Goal: Task Accomplishment & Management: Use online tool/utility

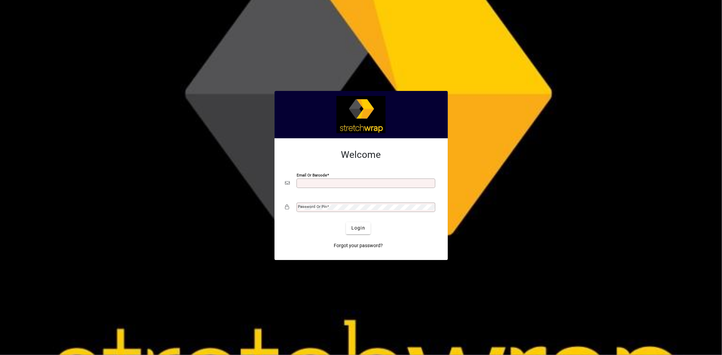
click at [312, 182] on input "Email or Barcode" at bounding box center [366, 183] width 137 height 5
type input "**********"
click at [355, 227] on span "Login" at bounding box center [358, 228] width 14 height 7
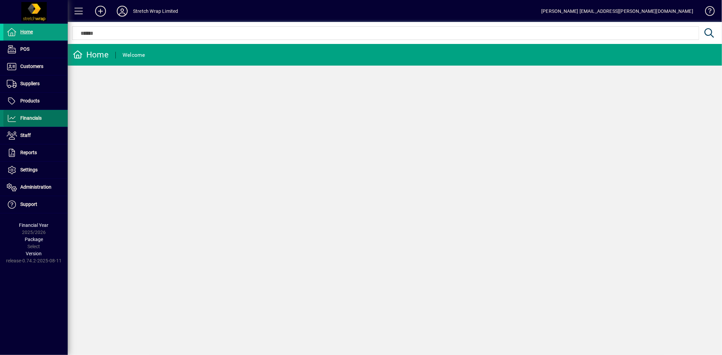
click at [32, 113] on span at bounding box center [35, 118] width 64 height 16
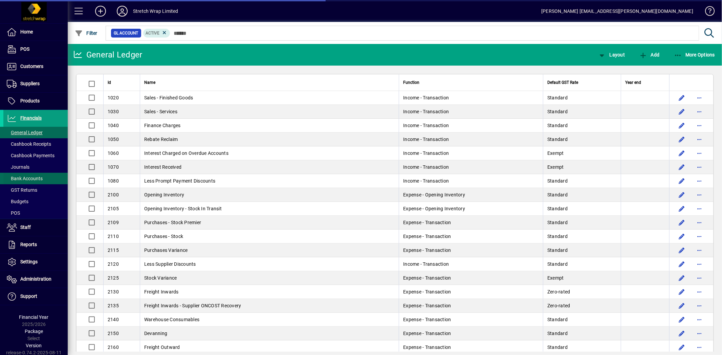
click at [30, 177] on span "Bank Accounts" at bounding box center [25, 178] width 36 height 5
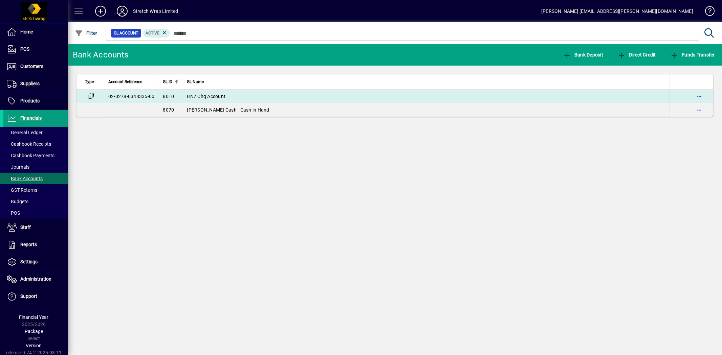
click at [224, 94] on span "BNZ Chq Account" at bounding box center [206, 96] width 39 height 5
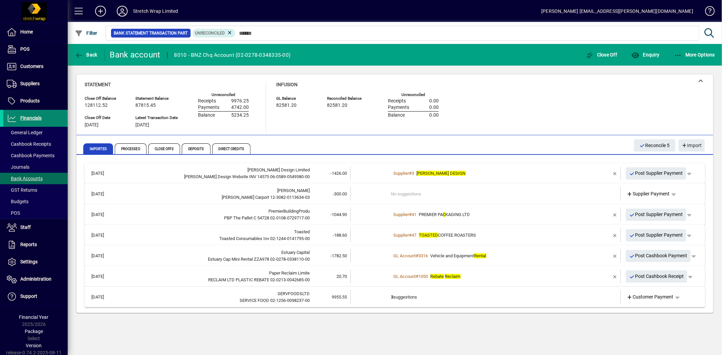
click at [35, 118] on span "Financials" at bounding box center [30, 117] width 21 height 5
click at [647, 255] on span "Post Cashbook Payment" at bounding box center [658, 255] width 58 height 11
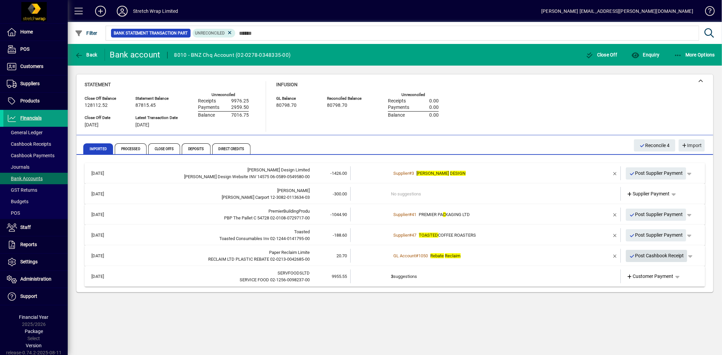
click at [656, 255] on span "Post Cashbook Receipt" at bounding box center [656, 255] width 55 height 11
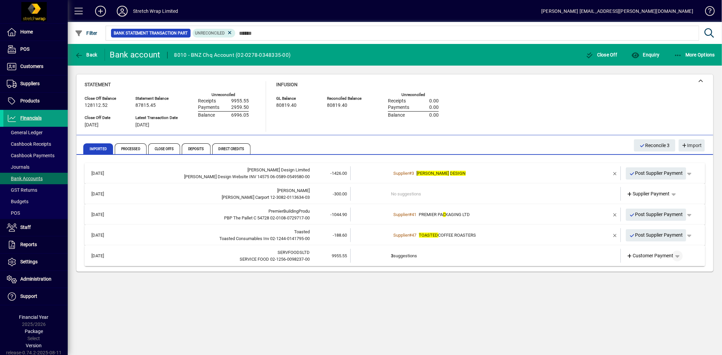
click at [678, 255] on span "button" at bounding box center [677, 256] width 16 height 16
click at [545, 257] on div at bounding box center [361, 177] width 722 height 355
click at [464, 251] on td "3 suggestions" at bounding box center [486, 256] width 190 height 14
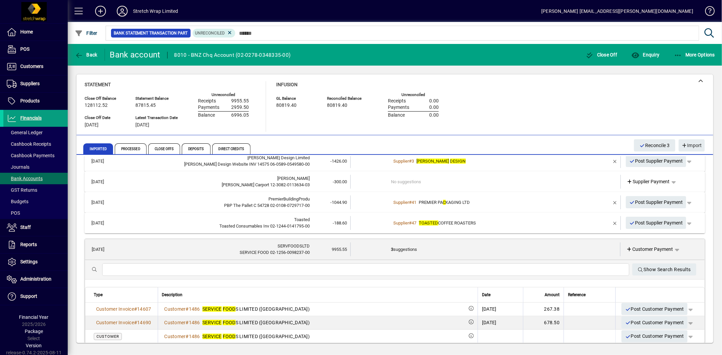
scroll to position [18, 0]
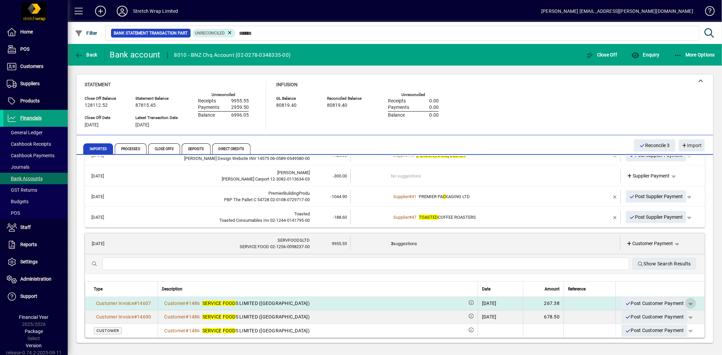
click at [683, 304] on span "button" at bounding box center [690, 303] width 16 height 16
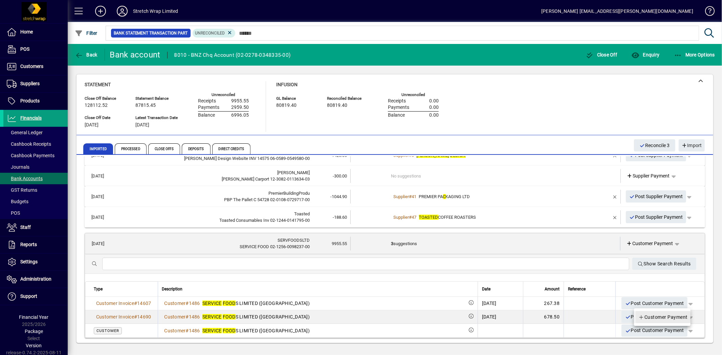
click at [662, 315] on span "Customer Payment" at bounding box center [662, 317] width 49 height 8
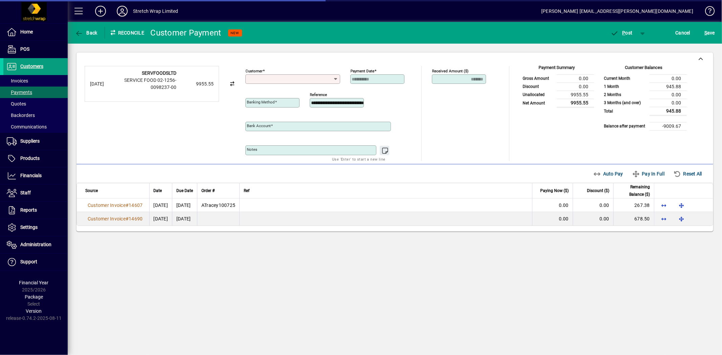
type input "**********"
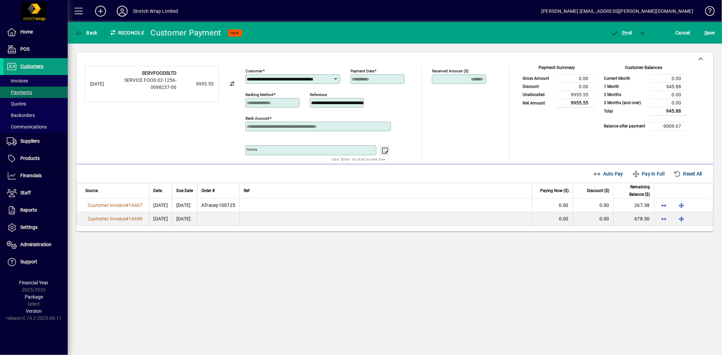
click at [336, 79] on icon at bounding box center [335, 78] width 5 height 5
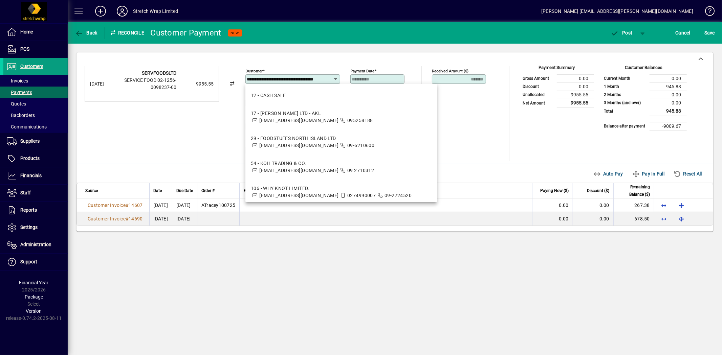
drag, startPoint x: 332, startPoint y: 80, endPoint x: 214, endPoint y: 82, distance: 118.1
click at [214, 82] on div "**********" at bounding box center [395, 113] width 620 height 95
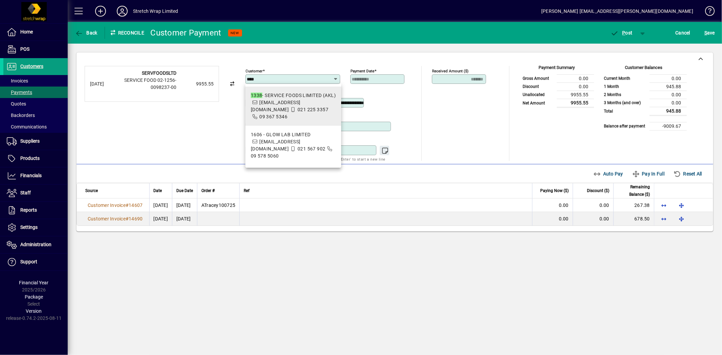
click at [268, 90] on mat-option "1338 - SERVICE FOODS LIMITED (AKL) [EMAIL_ADDRESS][DOMAIN_NAME] 021 225 3357 09…" at bounding box center [293, 106] width 96 height 39
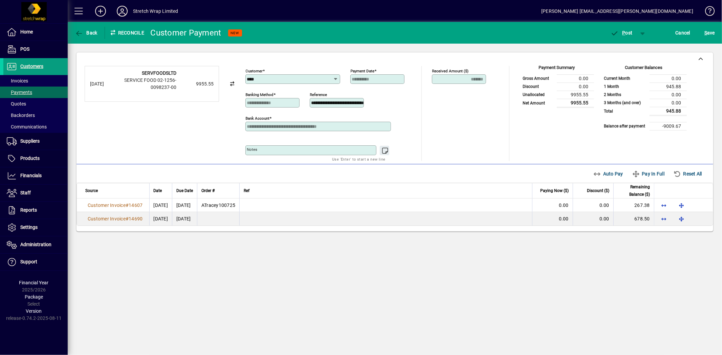
type input "**********"
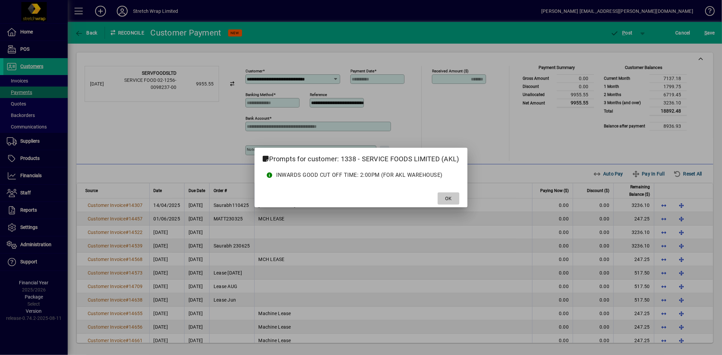
click at [446, 200] on span "OK" at bounding box center [448, 198] width 6 height 7
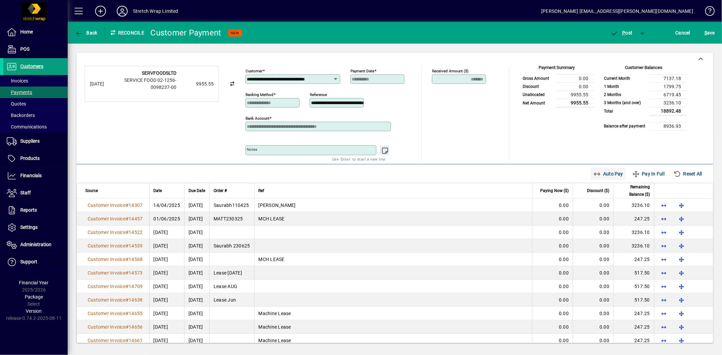
click at [604, 171] on span "Auto Pay" at bounding box center [608, 174] width 30 height 11
click at [618, 30] on icon "button" at bounding box center [615, 33] width 8 height 7
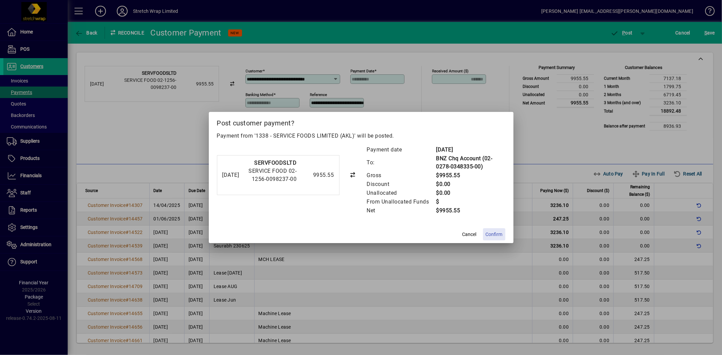
click at [492, 232] on span "Confirm" at bounding box center [494, 234] width 17 height 7
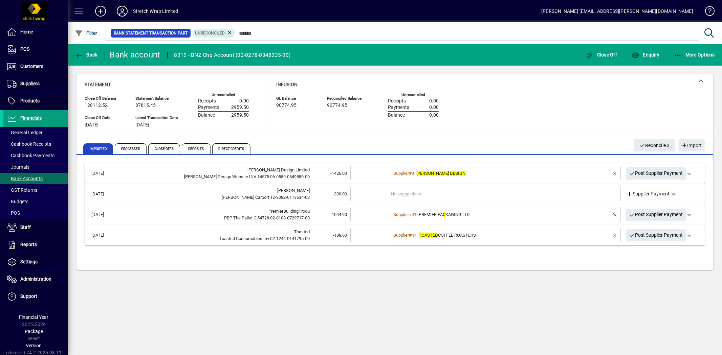
click at [123, 9] on icon at bounding box center [122, 11] width 14 height 11
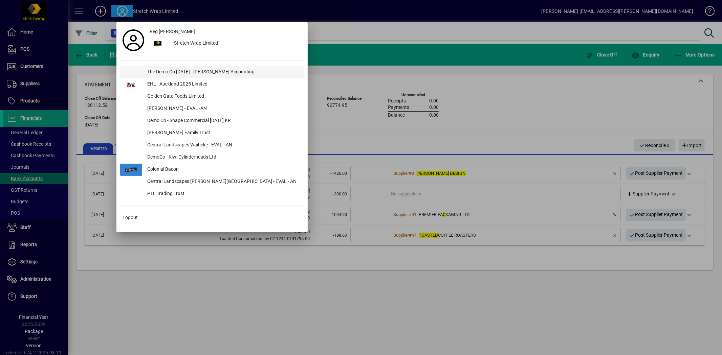
click at [183, 69] on div "The Demo Co [DATE] - [PERSON_NAME] Accounting" at bounding box center [223, 72] width 162 height 12
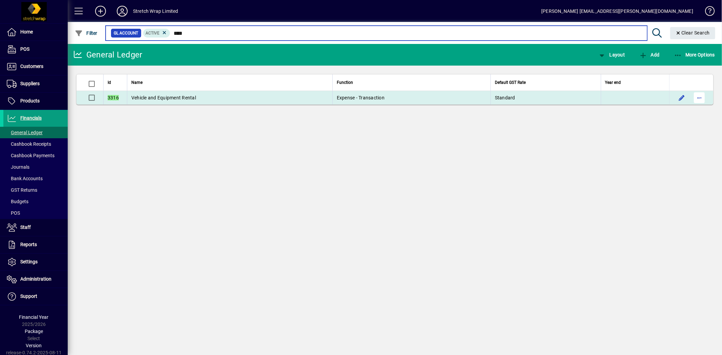
type input "****"
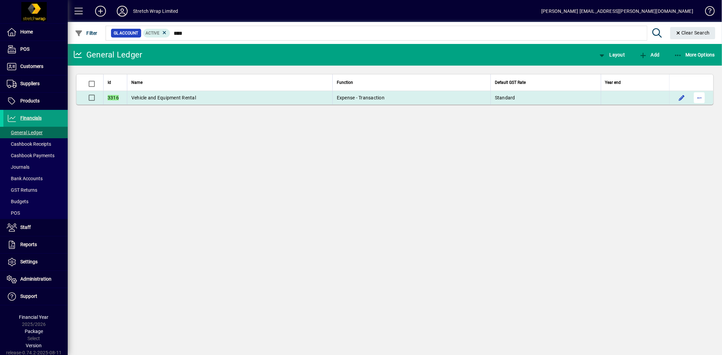
click at [699, 93] on span "button" at bounding box center [699, 98] width 16 height 16
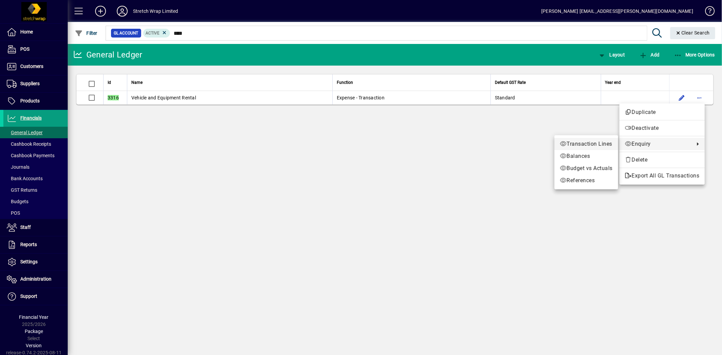
click at [569, 141] on span "Transaction Lines" at bounding box center [586, 144] width 53 height 8
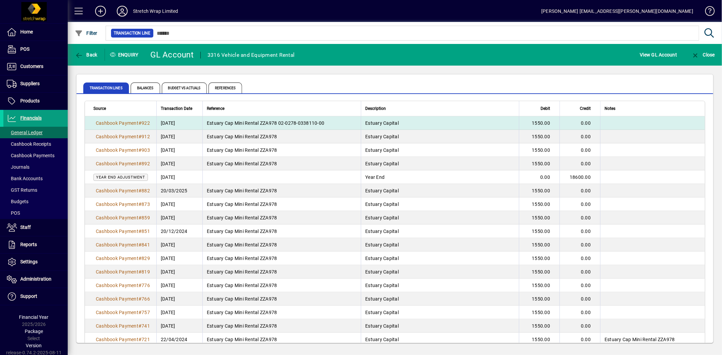
drag, startPoint x: 524, startPoint y: 123, endPoint x: 513, endPoint y: 122, distance: 10.5
click at [519, 122] on td "1550.00" at bounding box center [539, 123] width 41 height 14
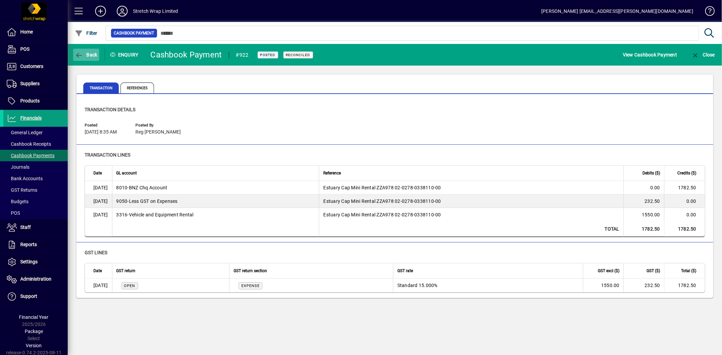
click at [91, 56] on span "Back" at bounding box center [86, 54] width 23 height 5
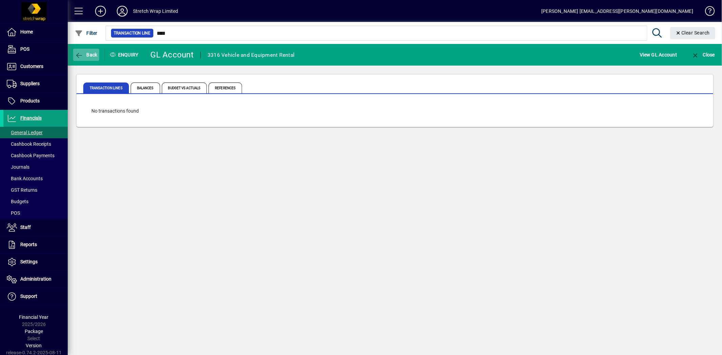
click at [89, 52] on span "Back" at bounding box center [86, 54] width 23 height 5
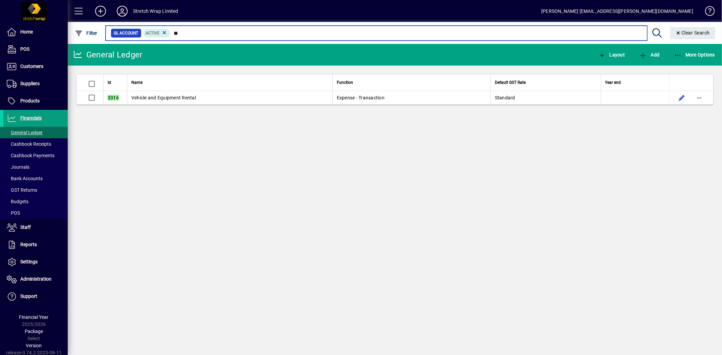
type input "*"
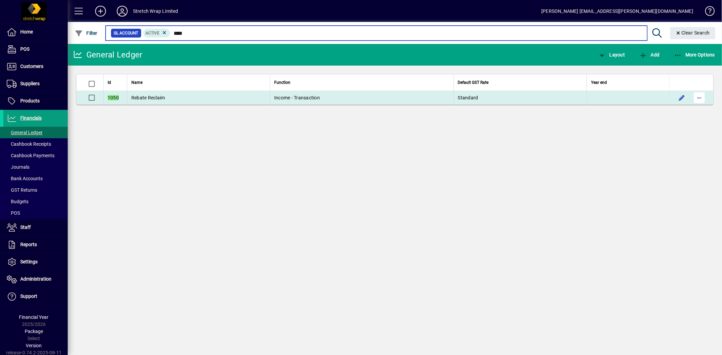
type input "****"
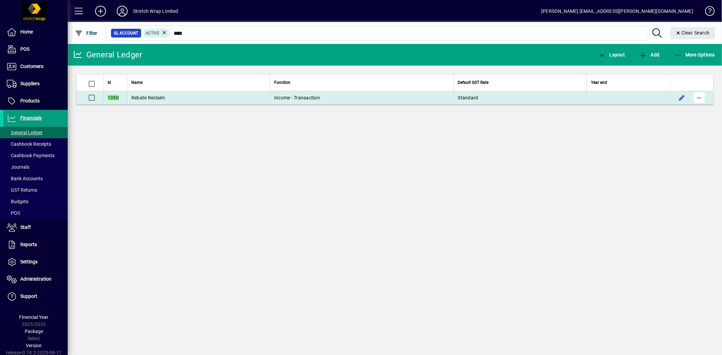
click at [699, 97] on span "button" at bounding box center [699, 98] width 16 height 16
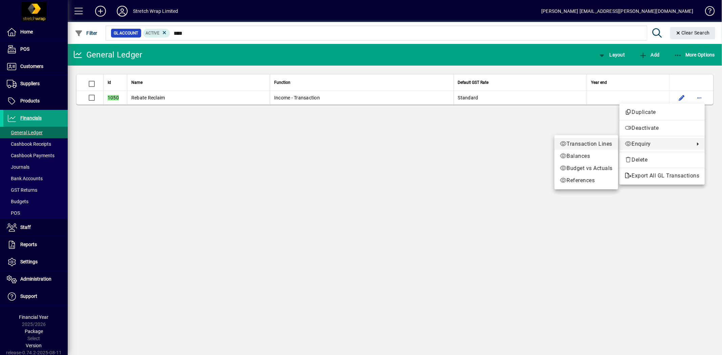
click at [574, 143] on span "Transaction Lines" at bounding box center [586, 144] width 53 height 8
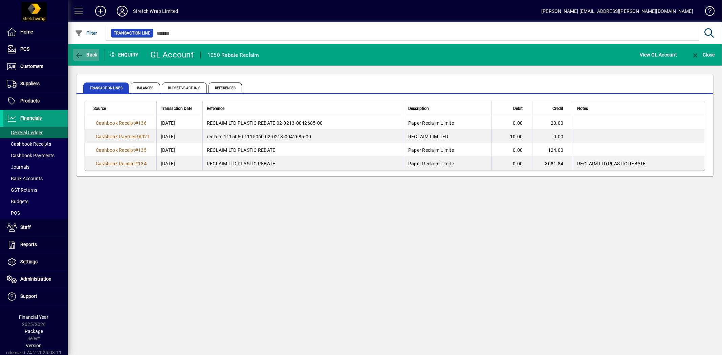
click at [87, 54] on span "Back" at bounding box center [86, 54] width 23 height 5
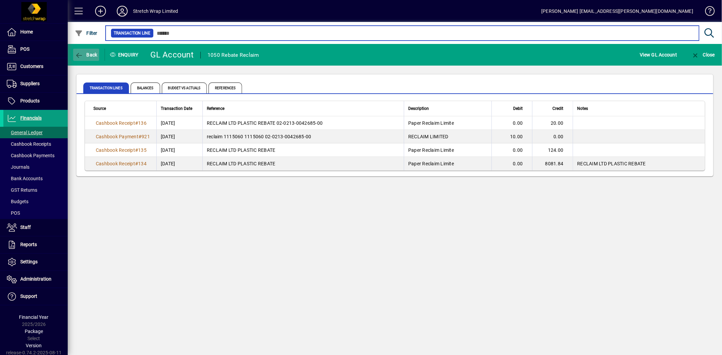
type input "****"
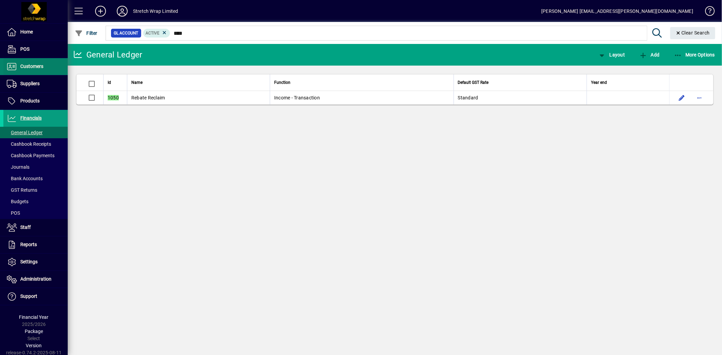
click at [44, 63] on span at bounding box center [35, 67] width 64 height 16
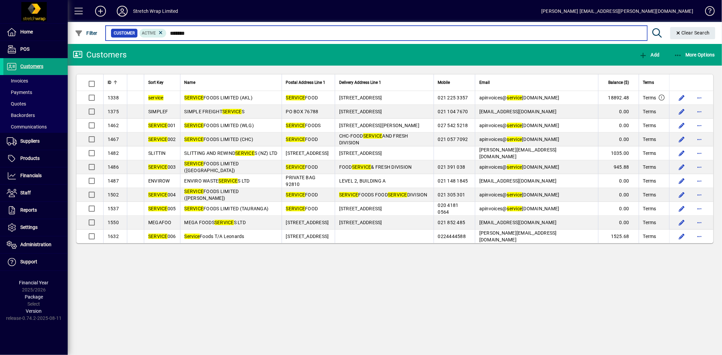
type input "*******"
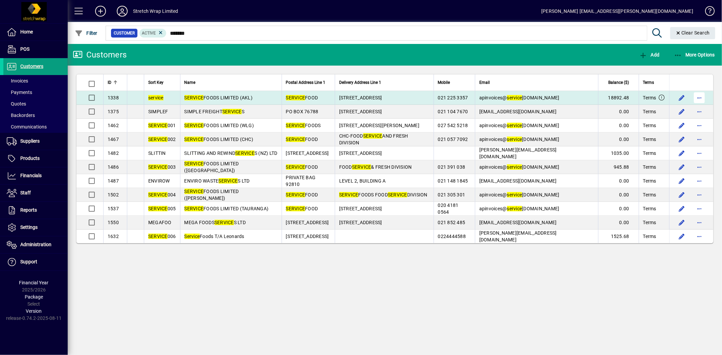
click at [698, 96] on span "button" at bounding box center [699, 98] width 16 height 16
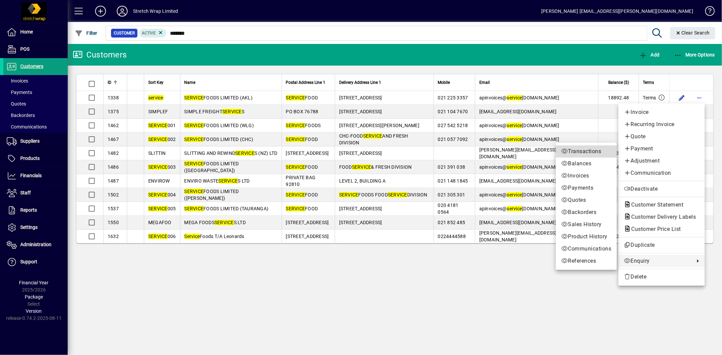
click at [581, 149] on span "Transactions" at bounding box center [586, 152] width 50 height 8
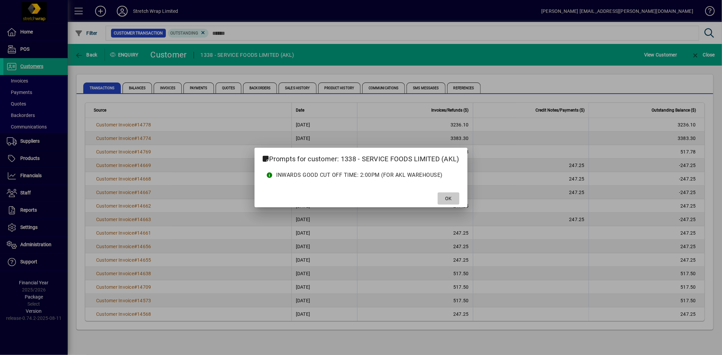
click at [450, 197] on span "OK" at bounding box center [448, 198] width 6 height 7
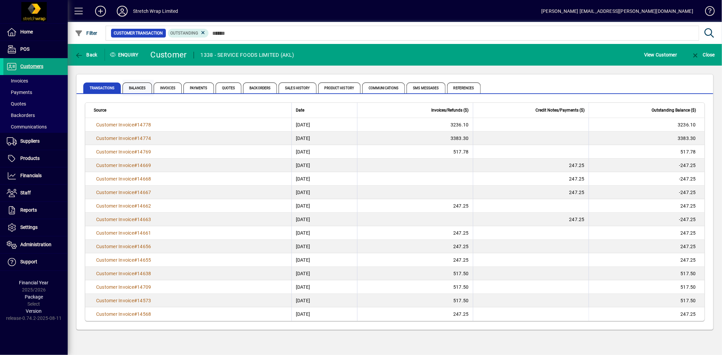
click at [129, 86] on span "Balances" at bounding box center [137, 88] width 29 height 11
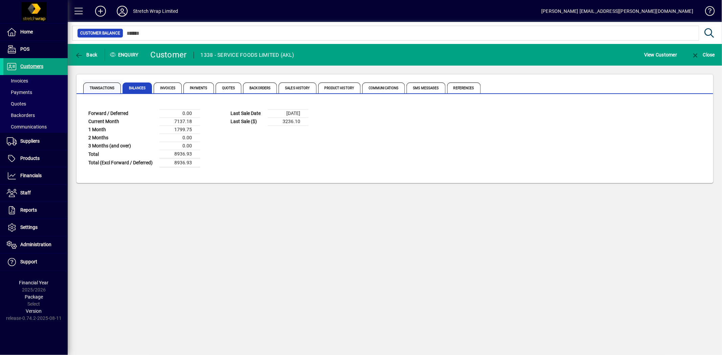
click at [108, 88] on span "Transactions" at bounding box center [102, 88] width 38 height 11
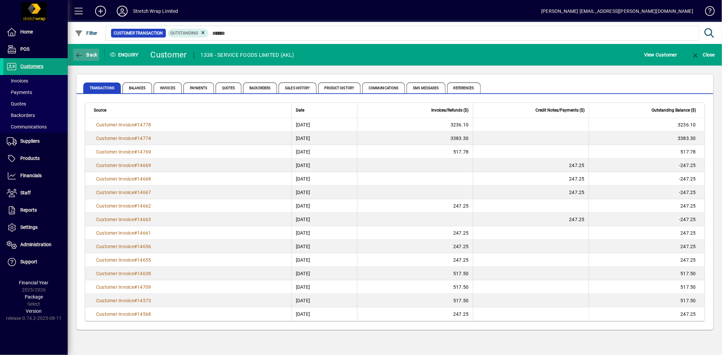
click at [82, 52] on icon "button" at bounding box center [79, 55] width 8 height 7
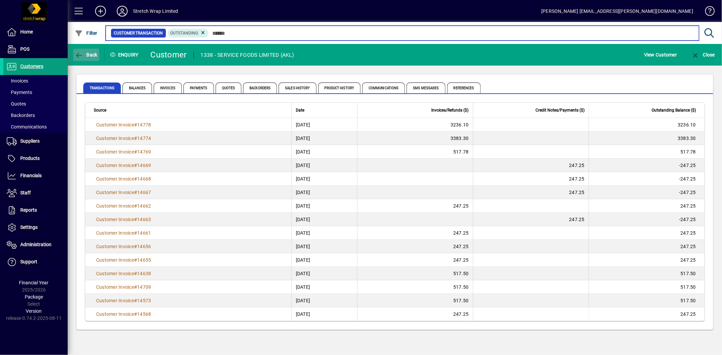
type input "*******"
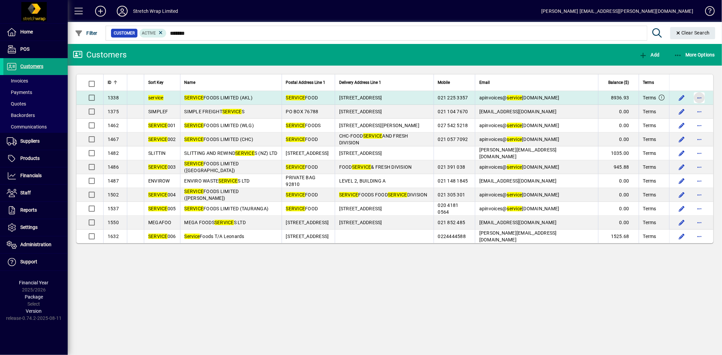
click at [696, 95] on span "button" at bounding box center [699, 98] width 16 height 16
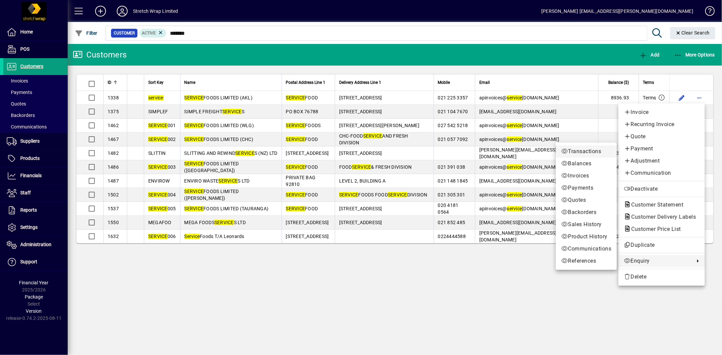
click at [573, 151] on span "Transactions" at bounding box center [586, 152] width 50 height 8
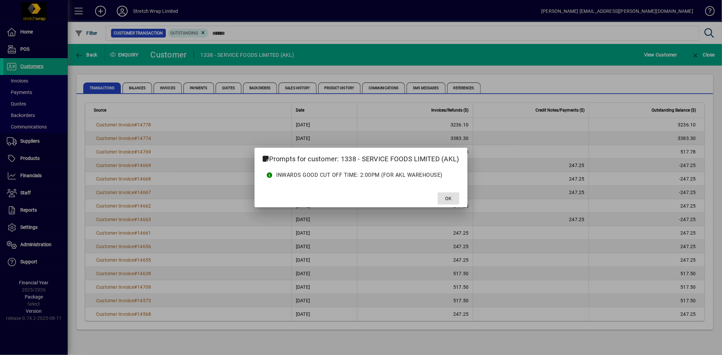
click at [447, 197] on span "OK" at bounding box center [448, 198] width 6 height 7
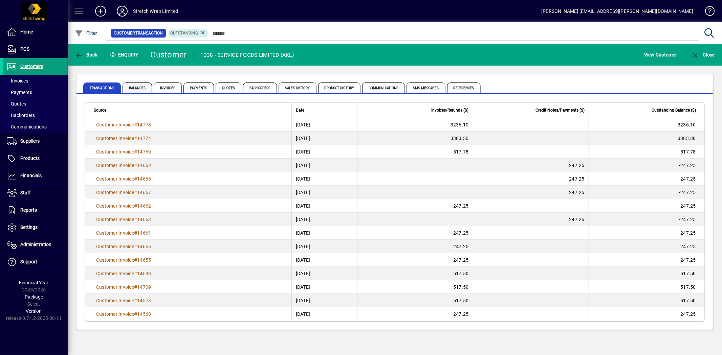
click at [139, 86] on span "Balances" at bounding box center [137, 88] width 29 height 11
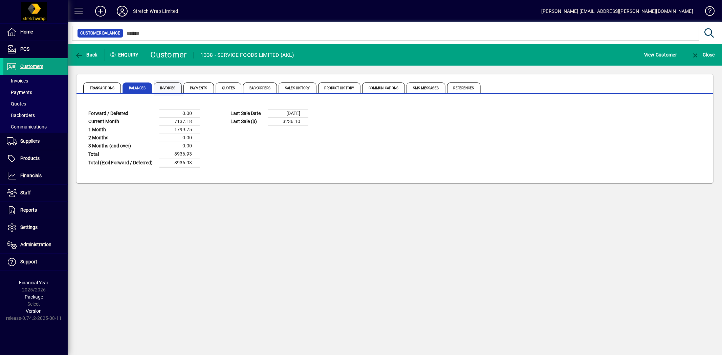
click at [165, 86] on span "Invoices" at bounding box center [168, 88] width 28 height 11
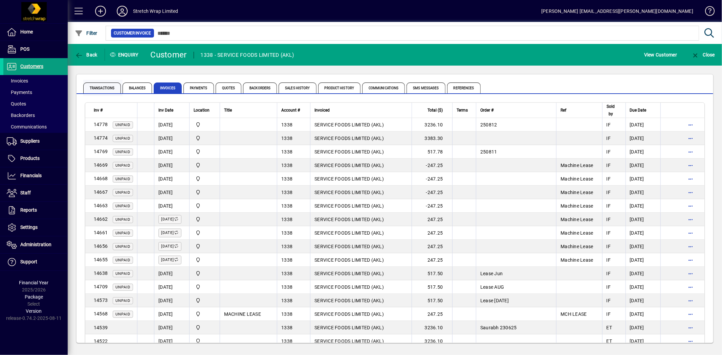
click at [102, 85] on span "Transactions" at bounding box center [102, 88] width 38 height 11
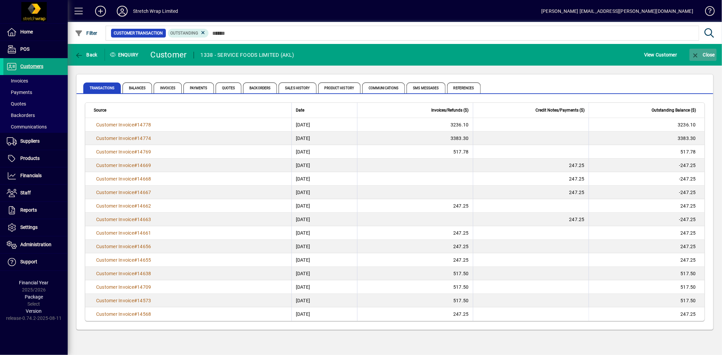
click at [703, 55] on span "Close" at bounding box center [703, 54] width 24 height 5
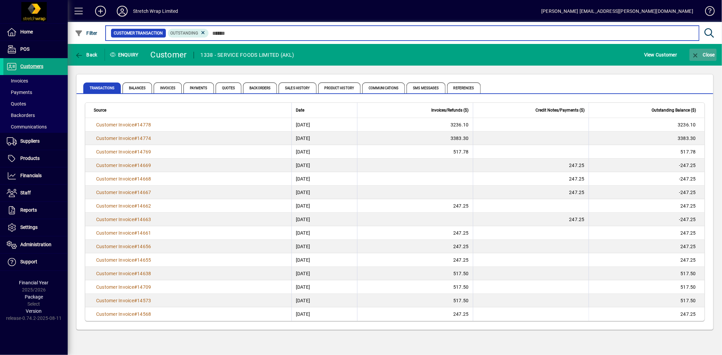
type input "*******"
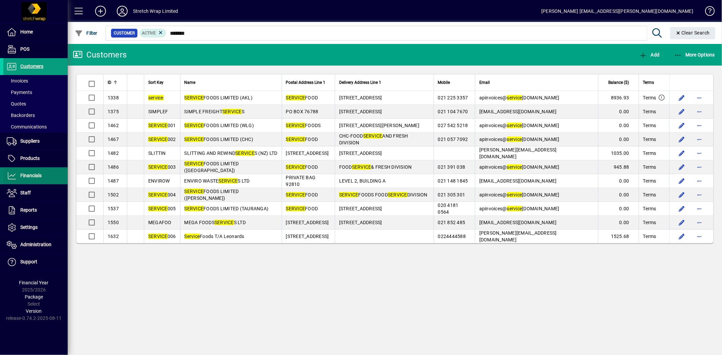
click at [36, 173] on span "Financials" at bounding box center [30, 175] width 21 height 5
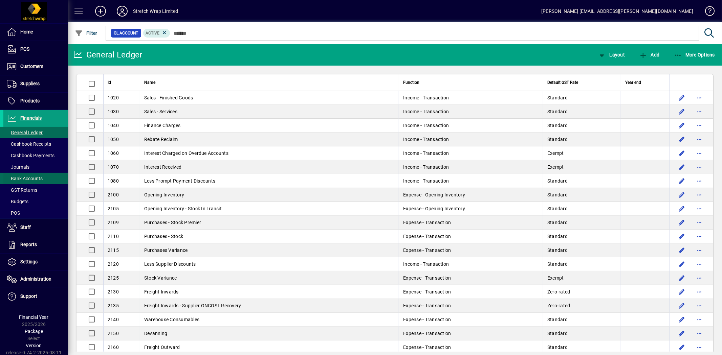
click at [34, 176] on span "Bank Accounts" at bounding box center [25, 178] width 36 height 5
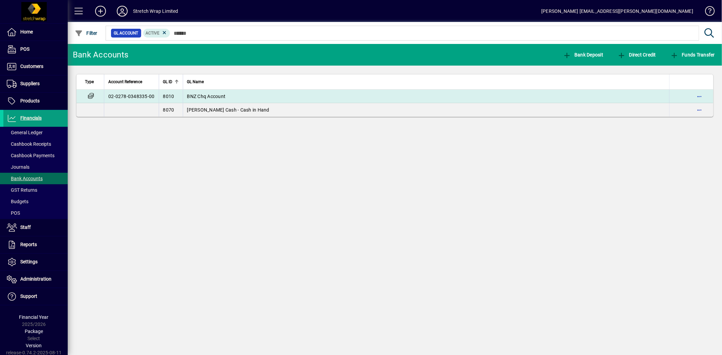
click at [210, 95] on span "BNZ Chq Account" at bounding box center [206, 96] width 39 height 5
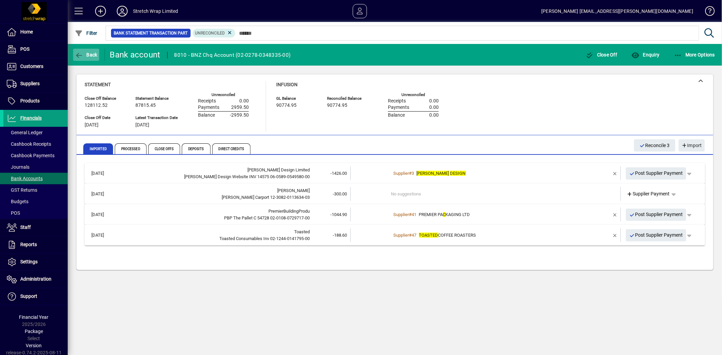
click at [80, 54] on icon "button" at bounding box center [79, 55] width 8 height 7
